Goal: Information Seeking & Learning: Learn about a topic

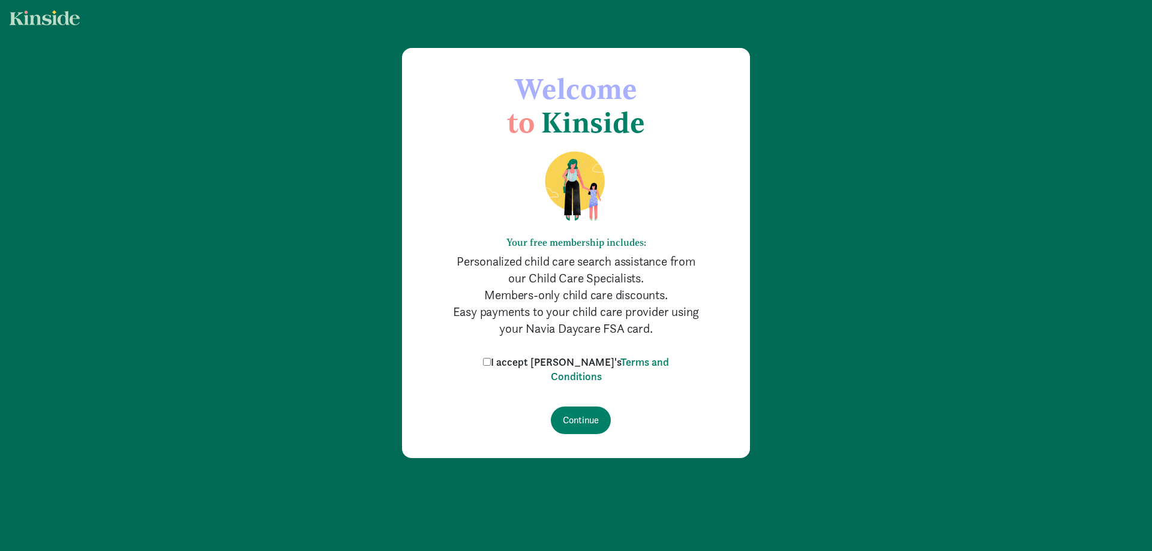
click at [491, 360] on input "I accept [PERSON_NAME]'s Terms and Conditions" at bounding box center [487, 362] width 8 height 8
checkbox input "true"
click at [564, 421] on input "Continue" at bounding box center [581, 421] width 60 height 28
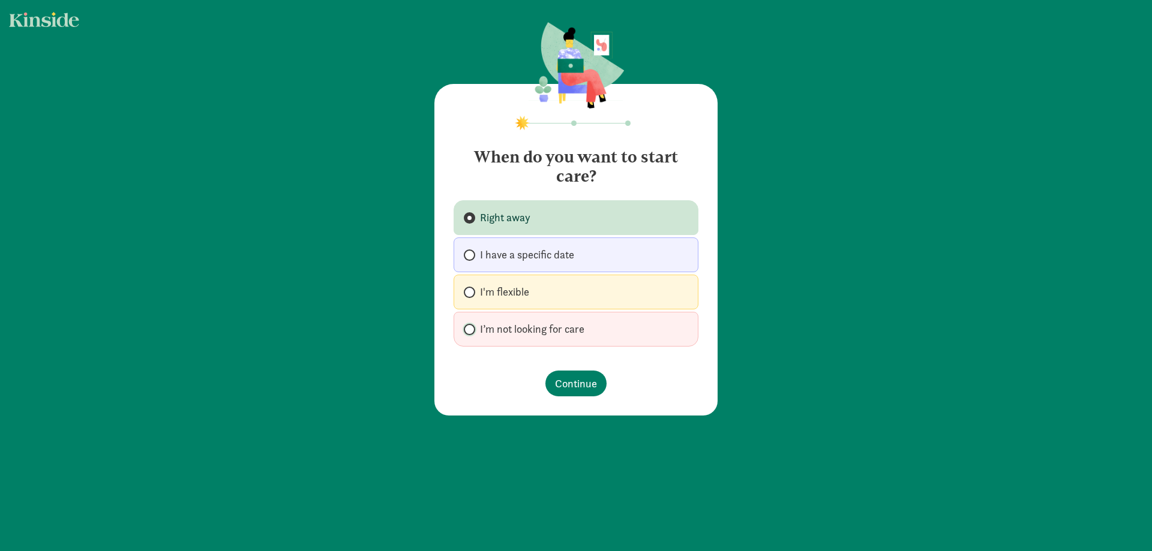
click at [465, 331] on input "I’m not looking for care" at bounding box center [468, 330] width 8 height 8
radio input "true"
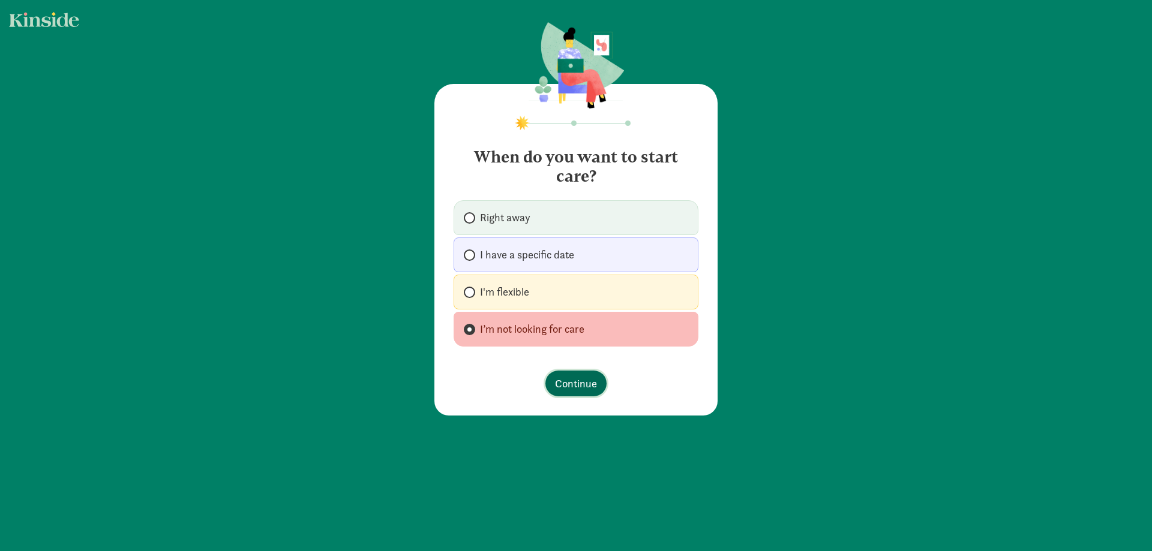
click at [580, 392] on span "Continue" at bounding box center [576, 383] width 42 height 16
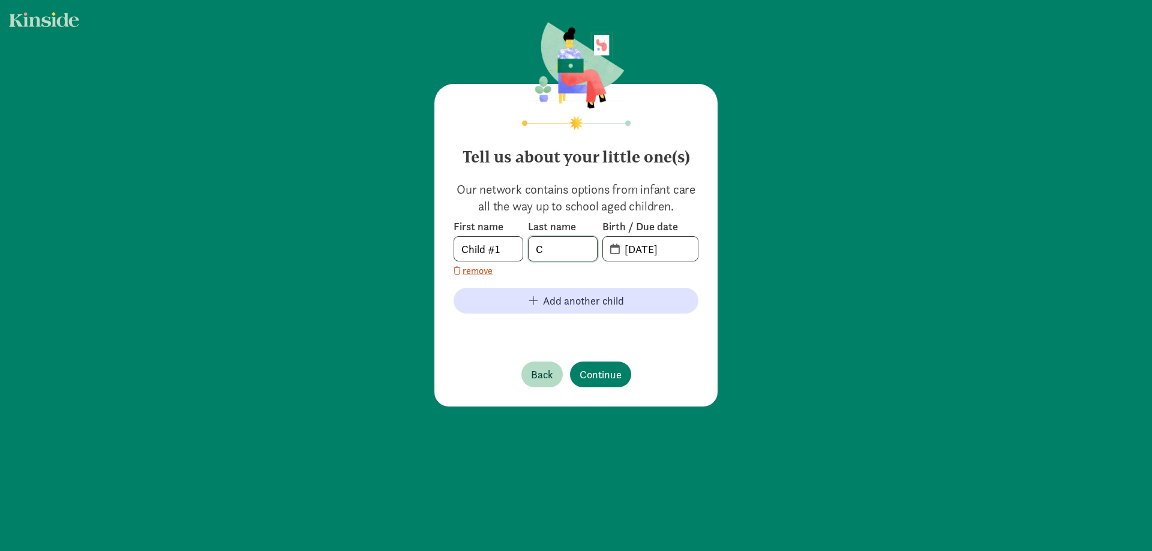
click at [545, 247] on input "C" at bounding box center [562, 249] width 68 height 24
click at [503, 251] on input "Child #1" at bounding box center [488, 249] width 68 height 24
click at [539, 378] on span "Back" at bounding box center [542, 374] width 22 height 16
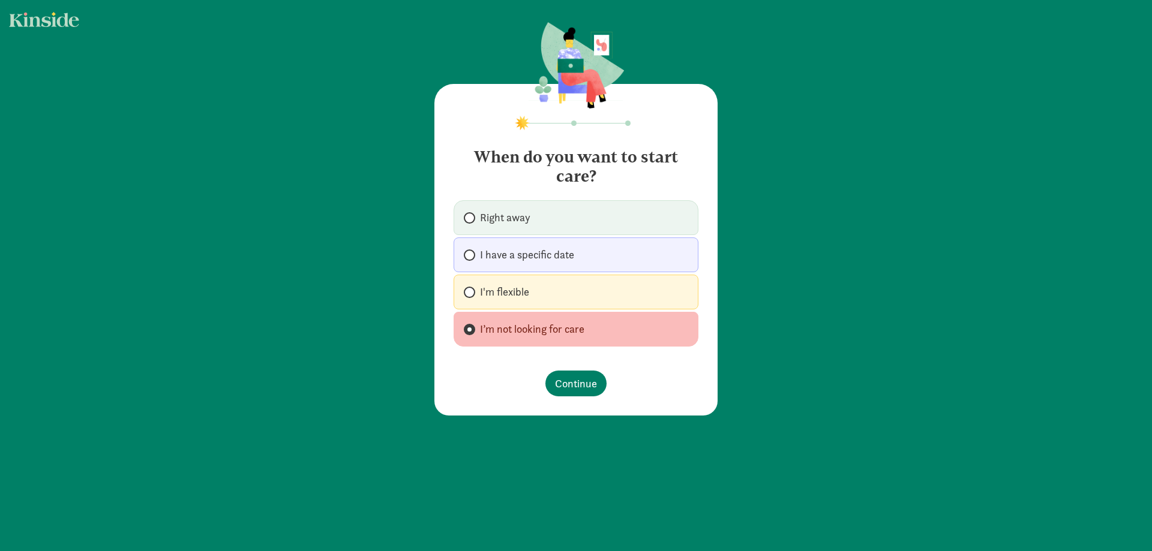
click at [732, 70] on div "When do you want to start care? Right away I have a specific date I'm flexible …" at bounding box center [576, 220] width 1152 height 440
